Goal: Navigation & Orientation: Find specific page/section

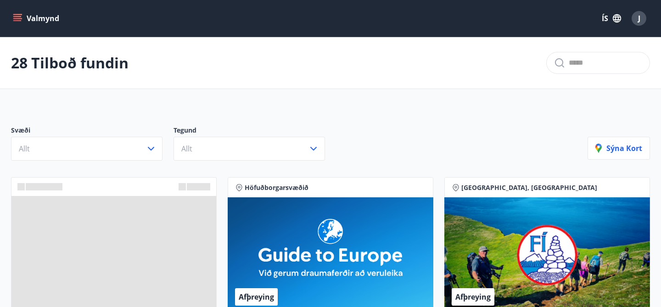
click at [607, 17] on button "ÍS" at bounding box center [610, 18] width 29 height 17
click at [509, 60] on span "English" at bounding box center [501, 58] width 22 height 9
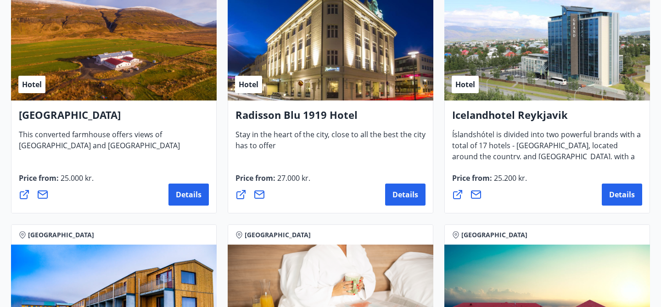
scroll to position [1794, 0]
